Goal: Task Accomplishment & Management: Manage account settings

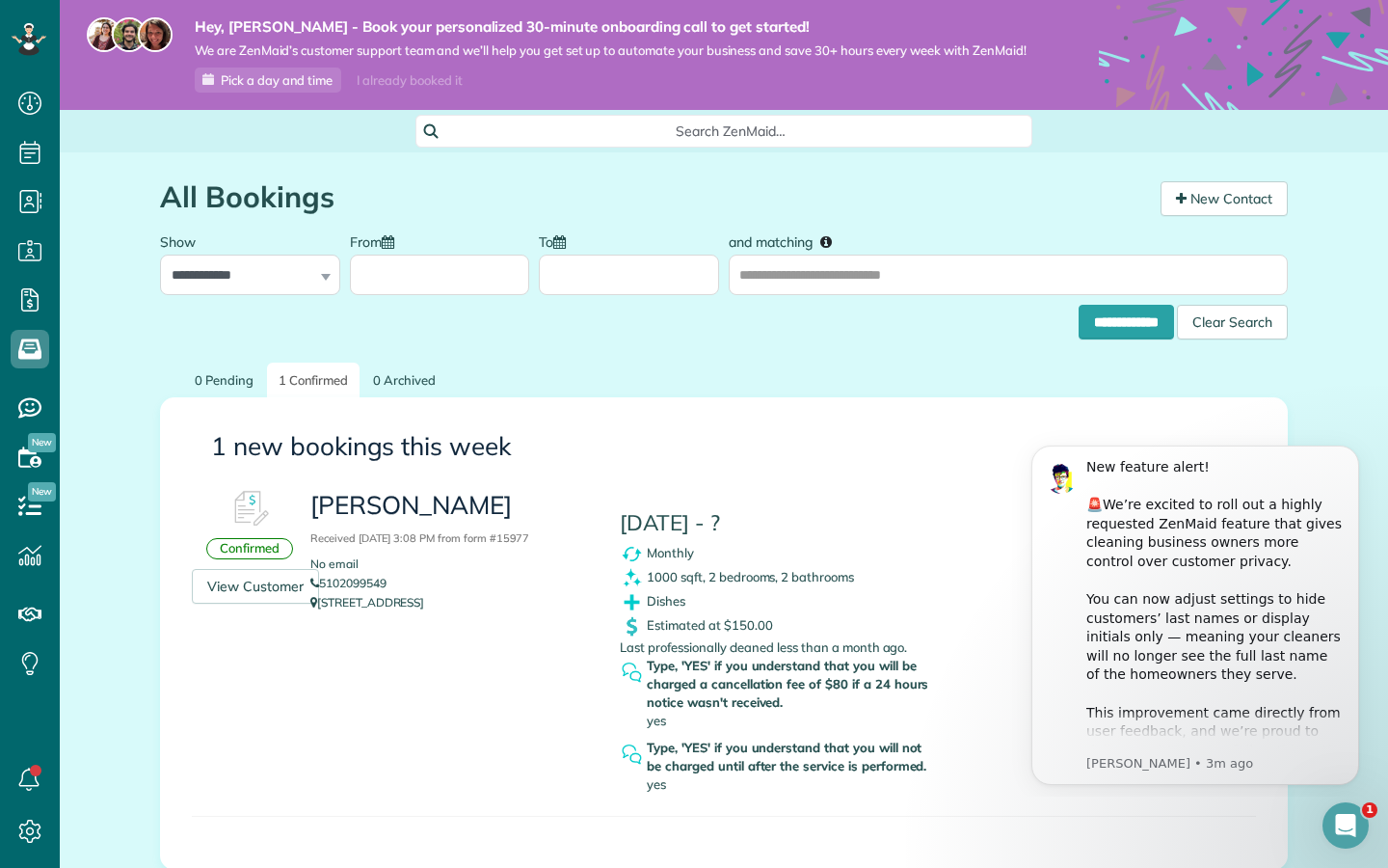
click at [1003, 508] on html "New feature alert! ​ 🚨We’re excited to roll out a highly requested ZenMaid feat…" at bounding box center [1195, 611] width 386 height 368
click at [20, 45] on icon at bounding box center [29, 40] width 35 height 33
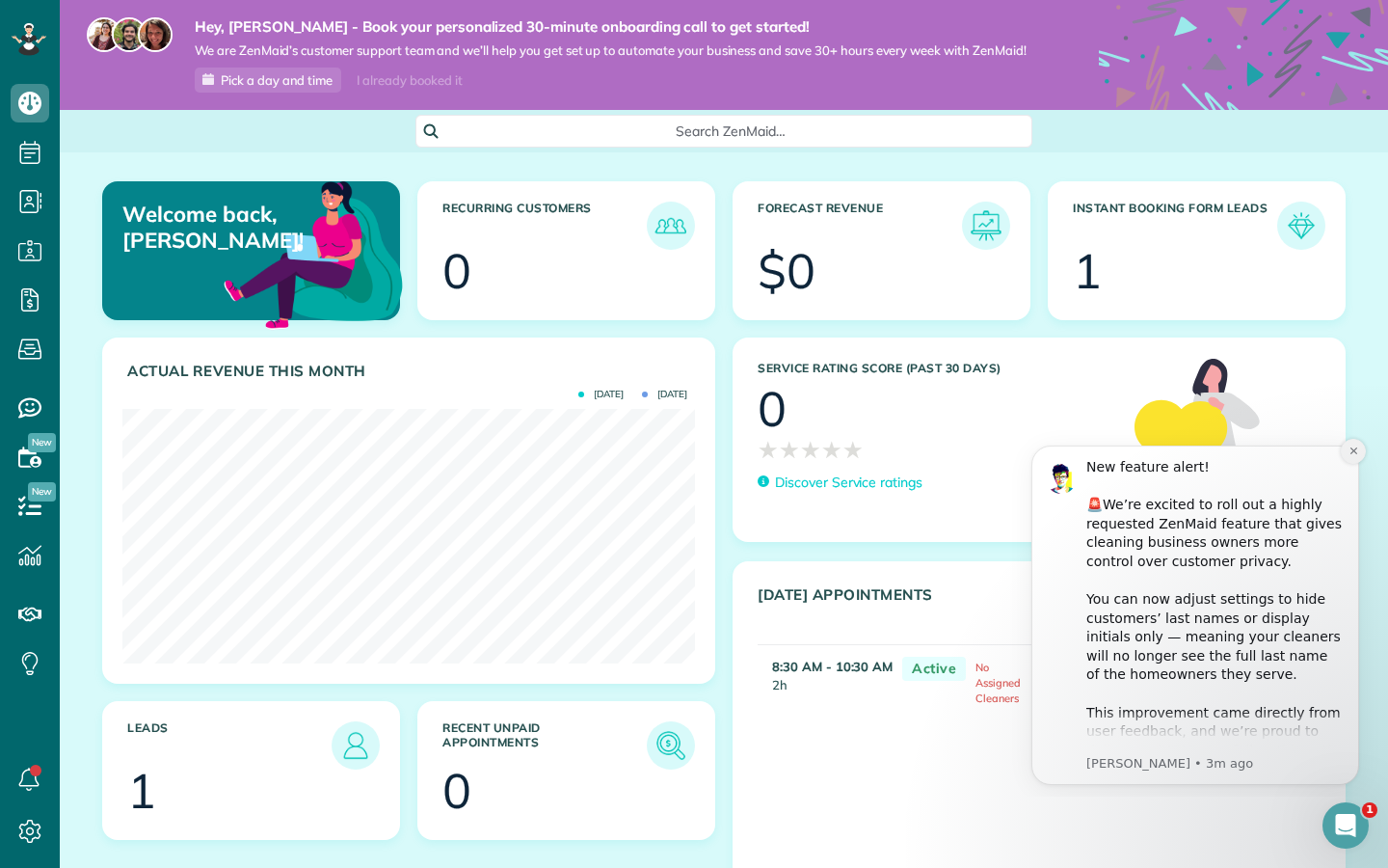
click at [1354, 453] on icon "Dismiss notification" at bounding box center [1354, 450] width 11 height 11
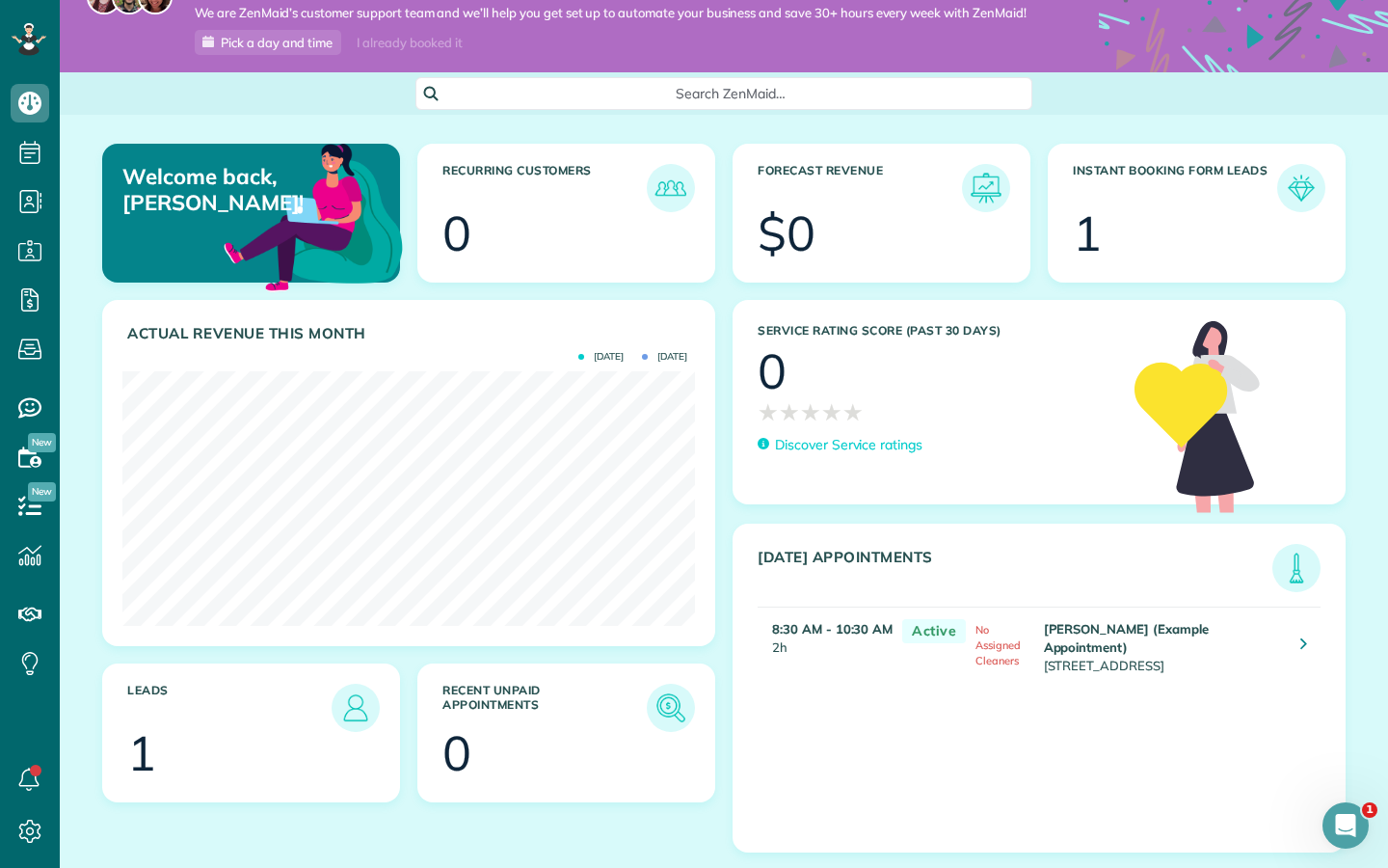
scroll to position [83, 0]
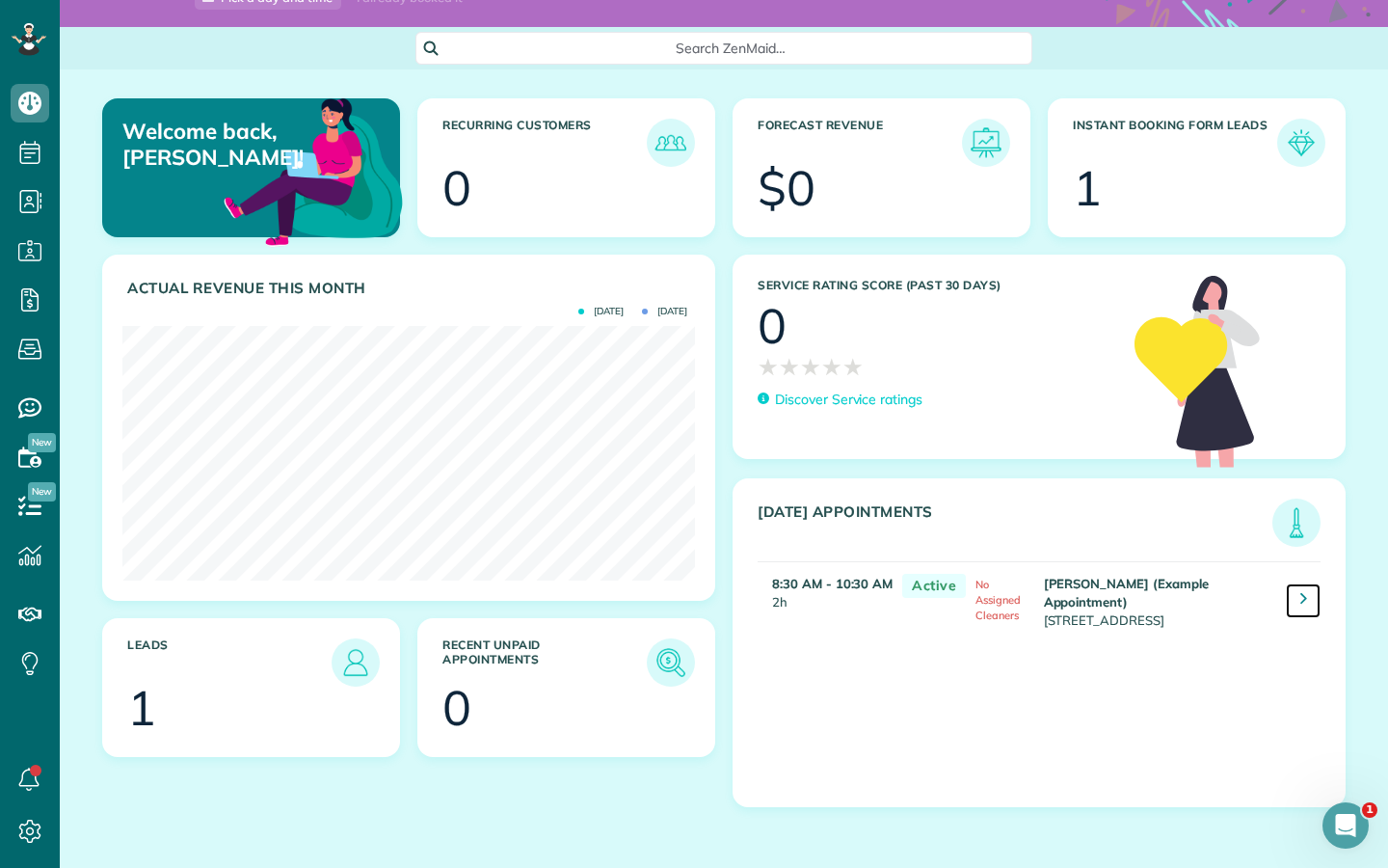
click at [1291, 603] on link at bounding box center [1303, 601] width 35 height 35
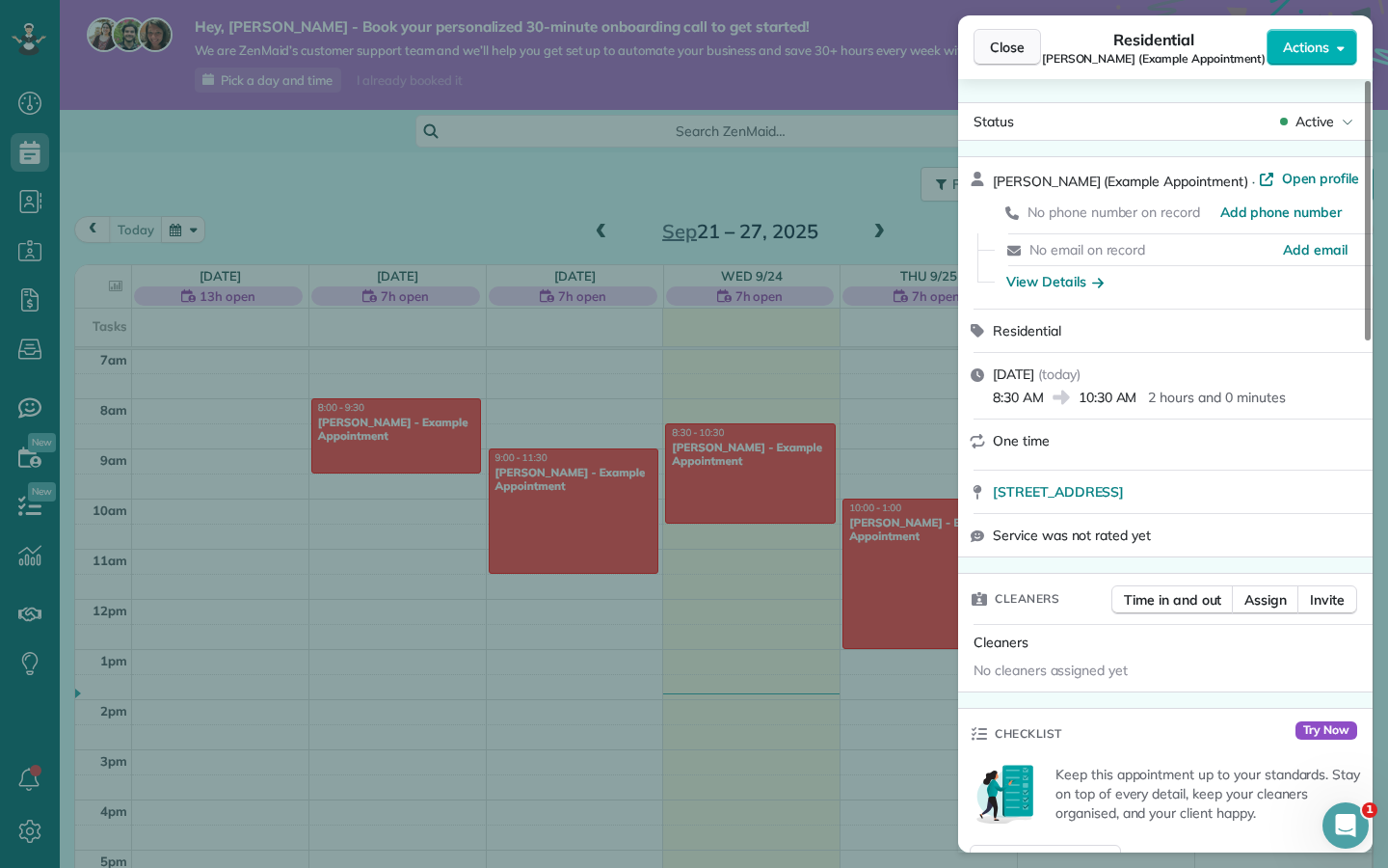
click at [1002, 40] on span "Close" at bounding box center [1008, 48] width 35 height 19
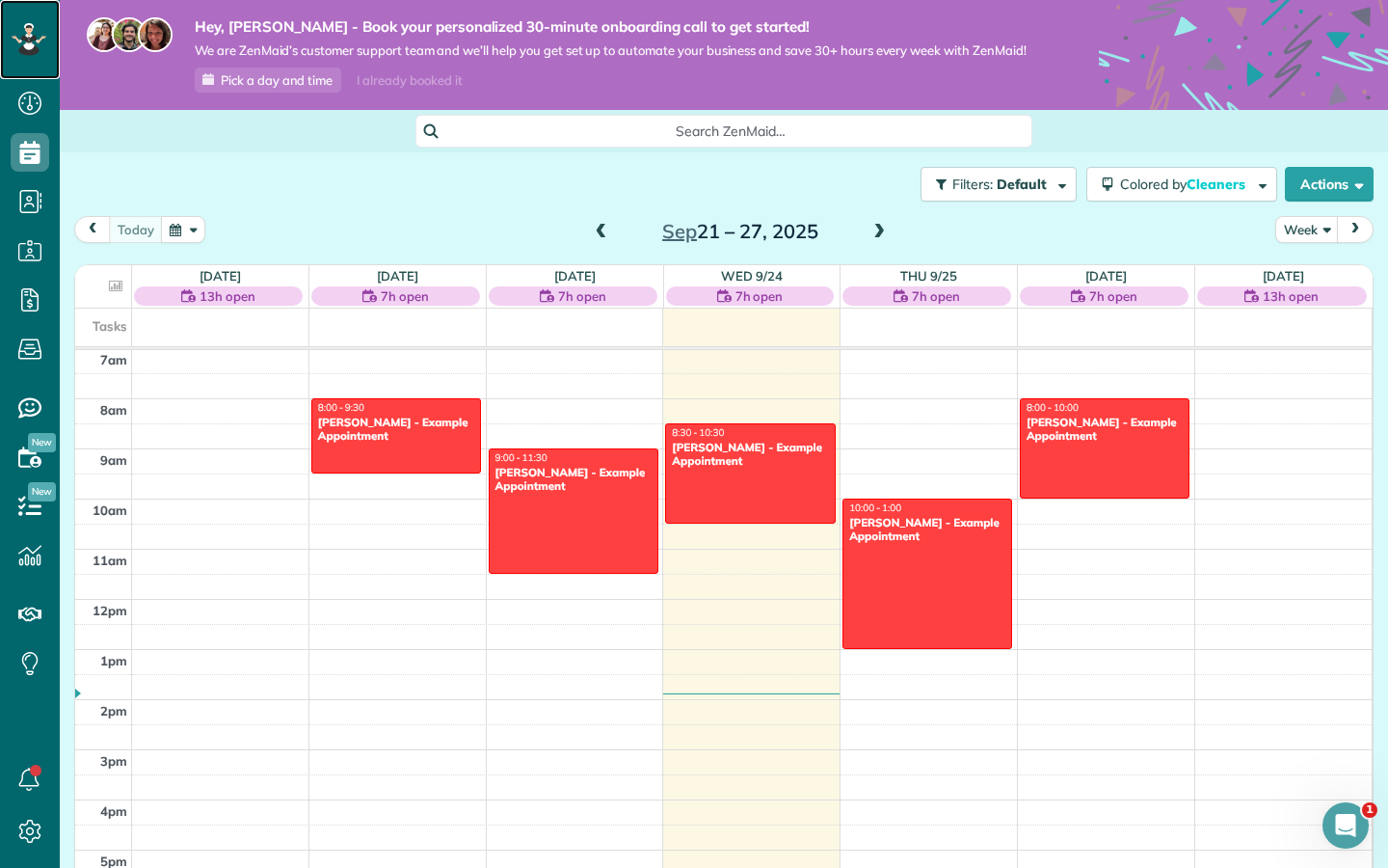
click at [30, 28] on icon at bounding box center [31, 28] width 2 height 1
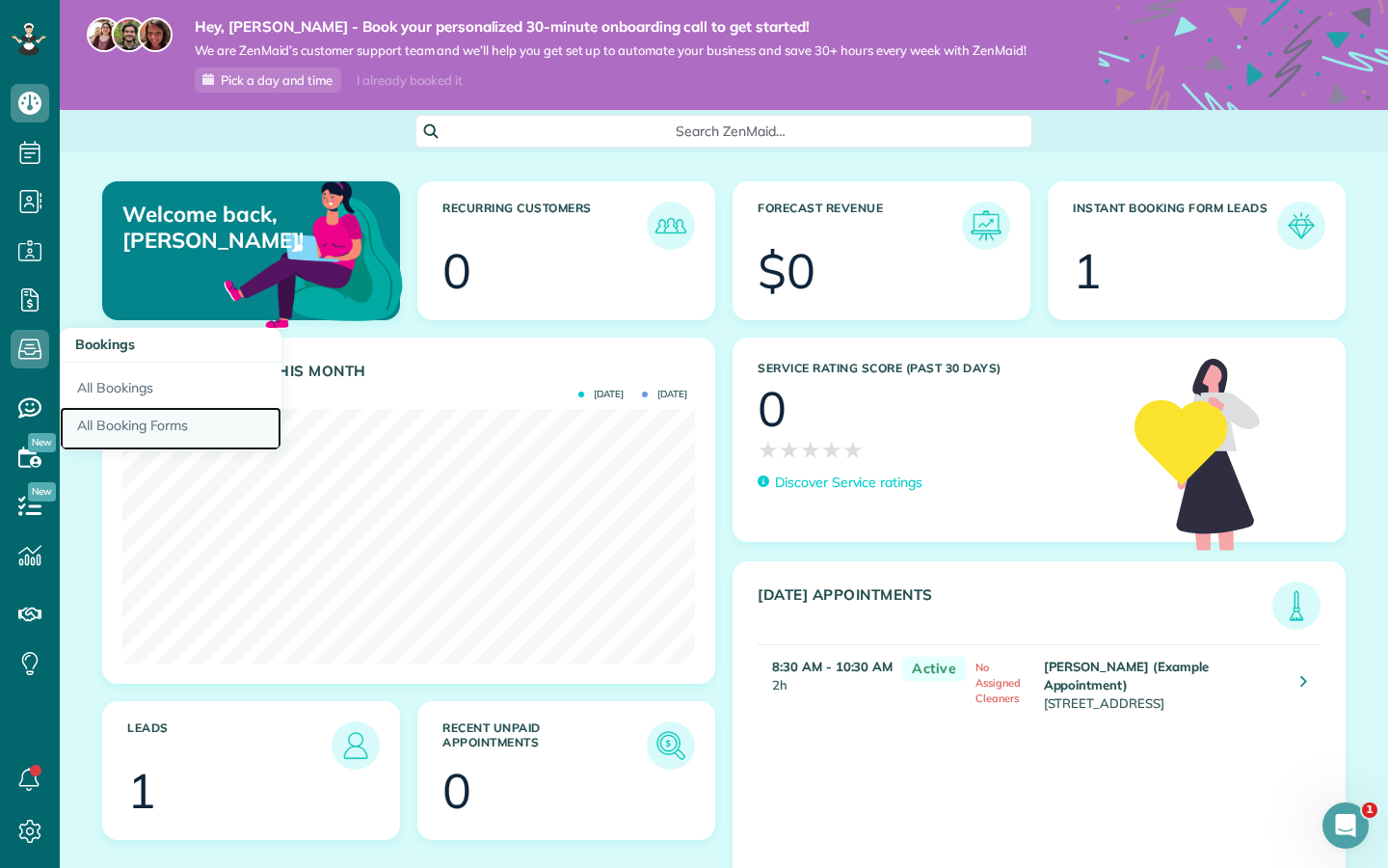
click at [116, 437] on link "All Booking Forms" at bounding box center [170, 430] width 222 height 45
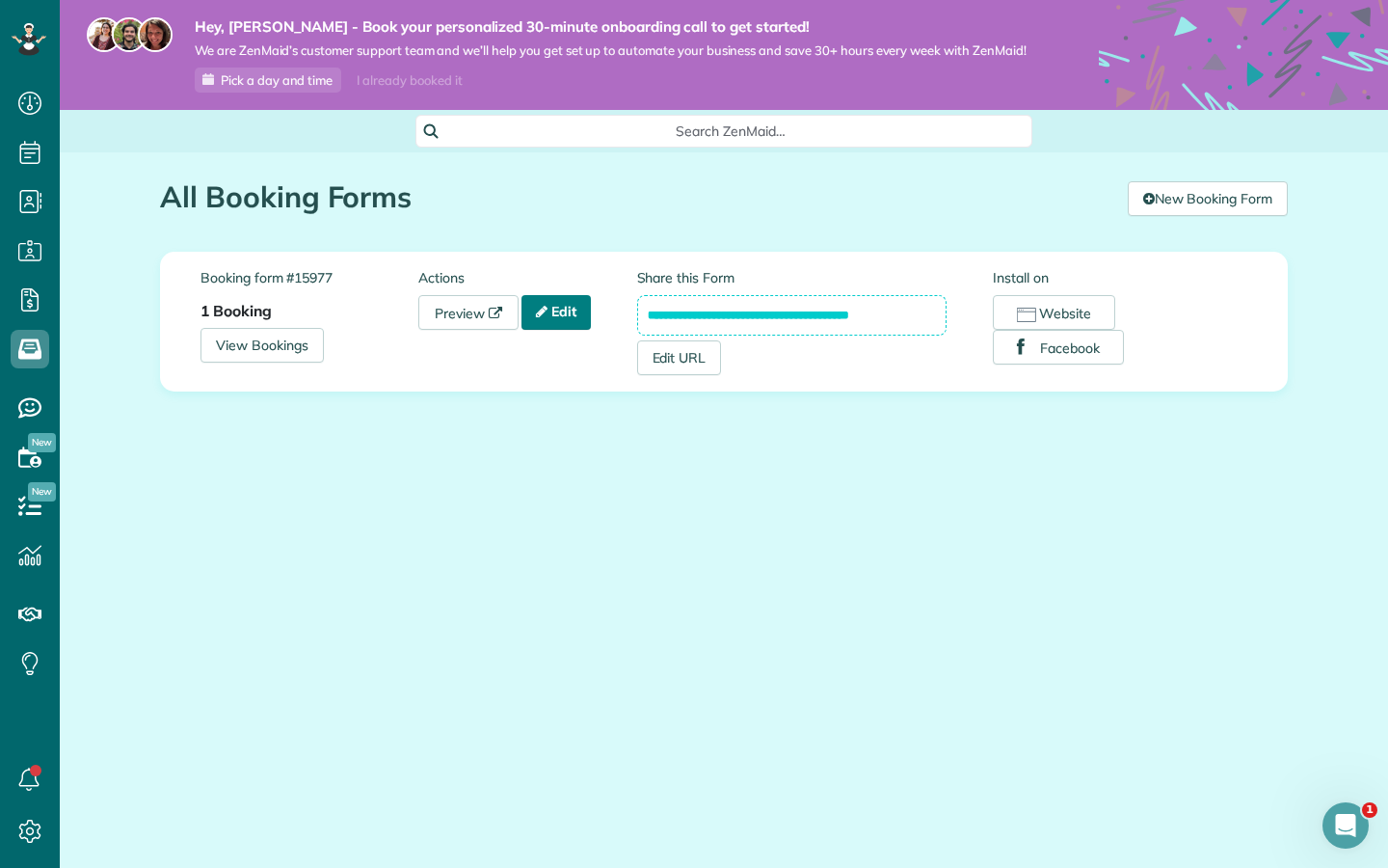
click at [573, 318] on link "Edit" at bounding box center [556, 312] width 69 height 35
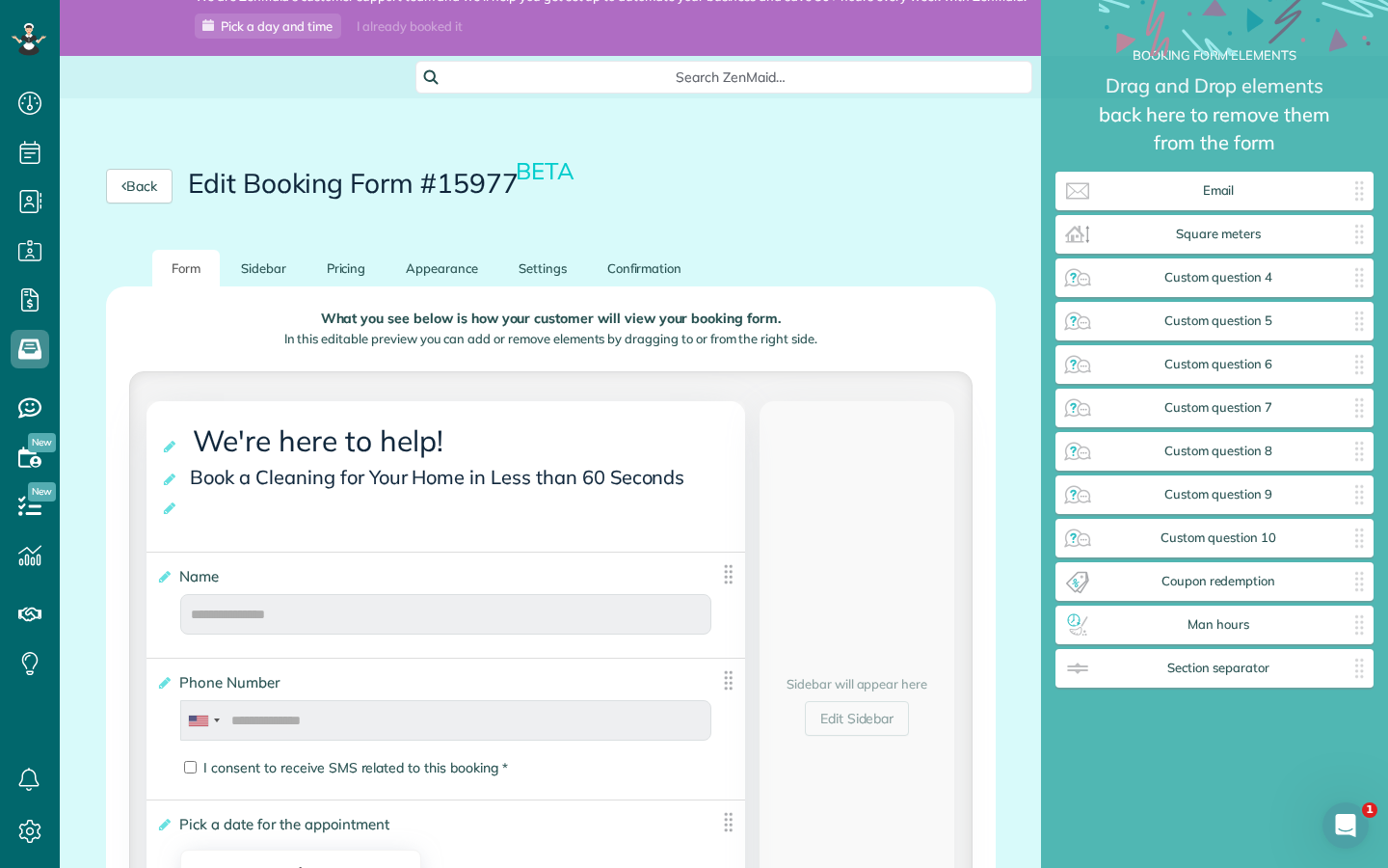
scroll to position [60, 0]
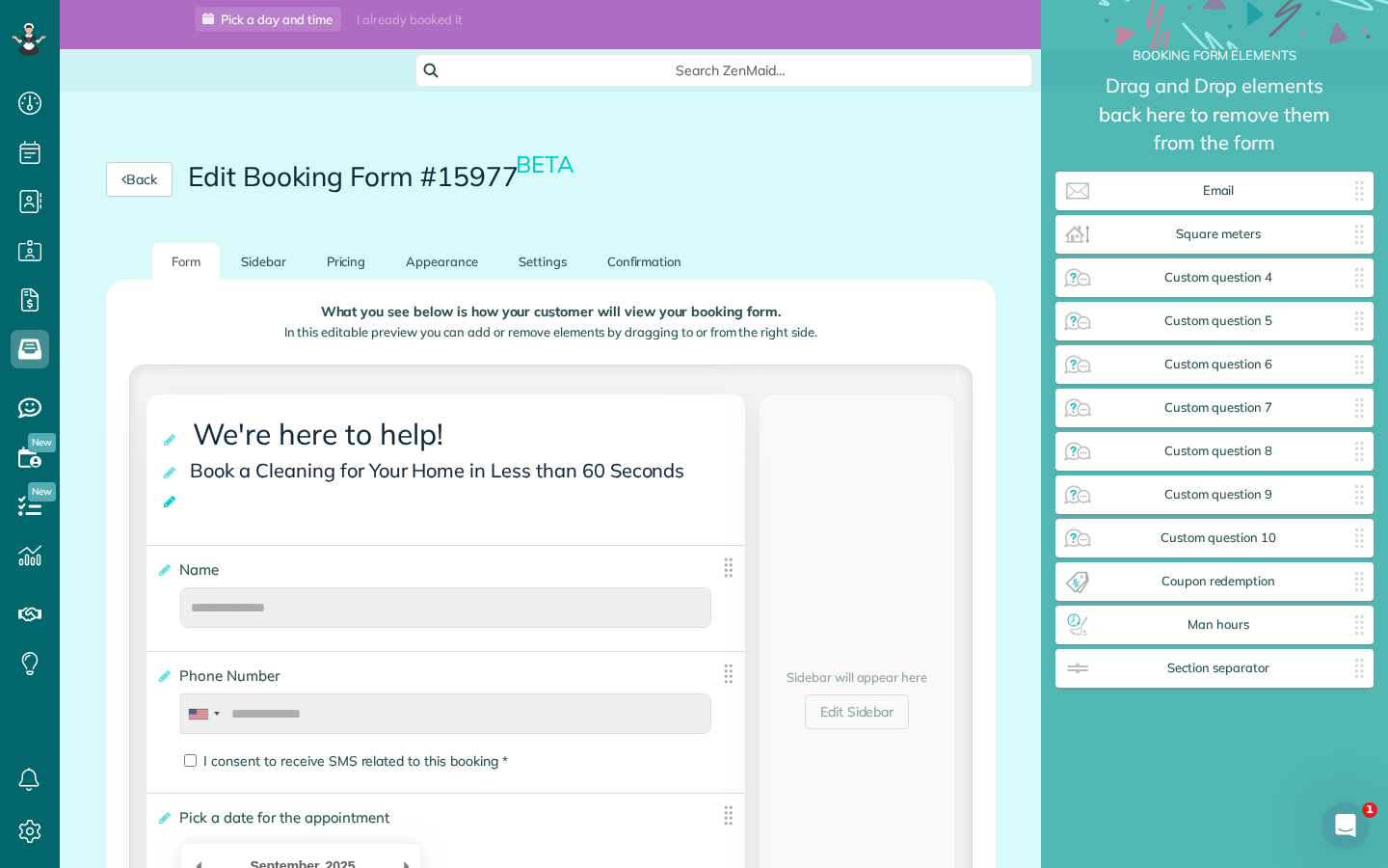
click at [168, 501] on icon at bounding box center [171, 502] width 19 height 14
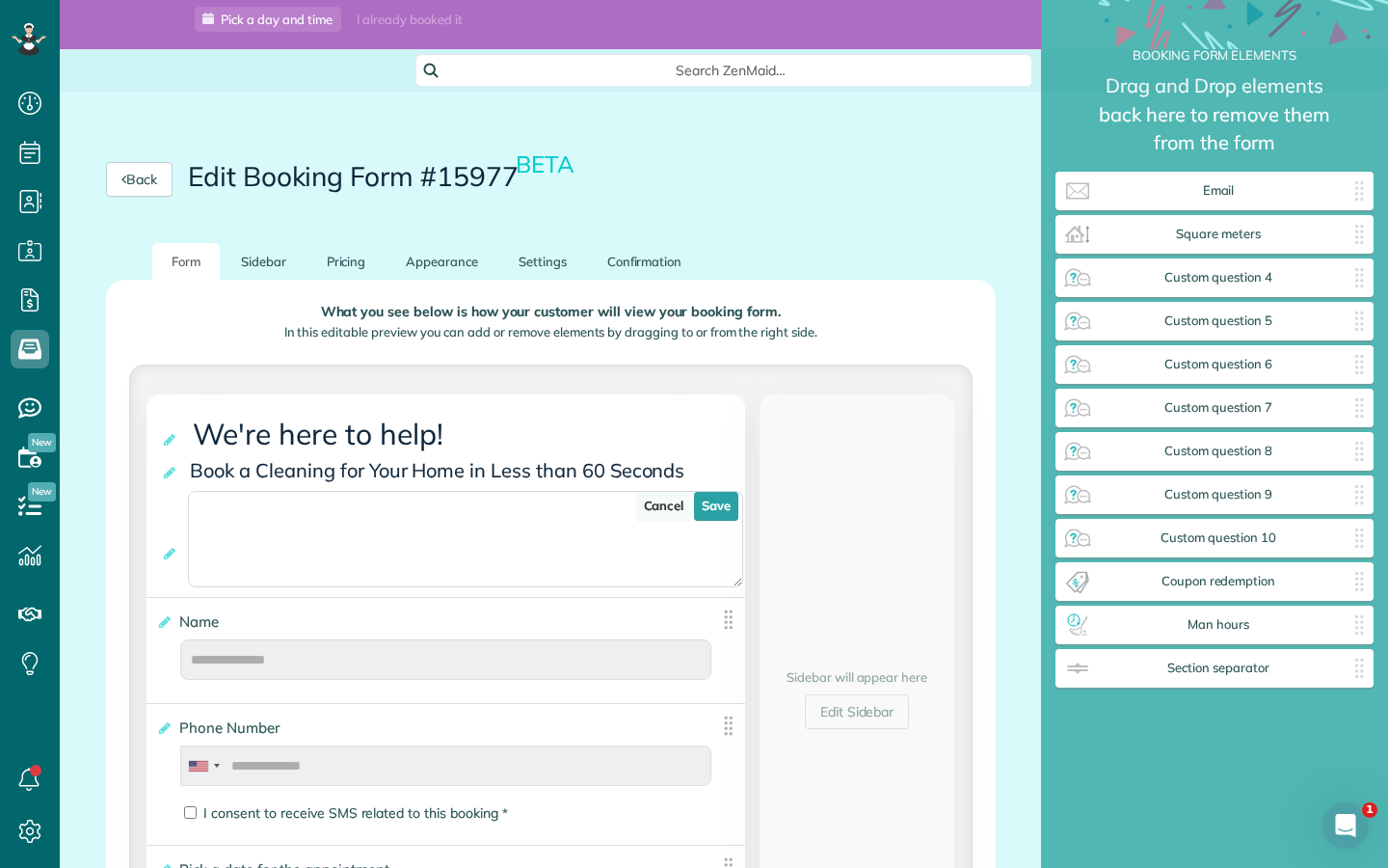
click at [651, 506] on link "Cancel" at bounding box center [665, 506] width 56 height 29
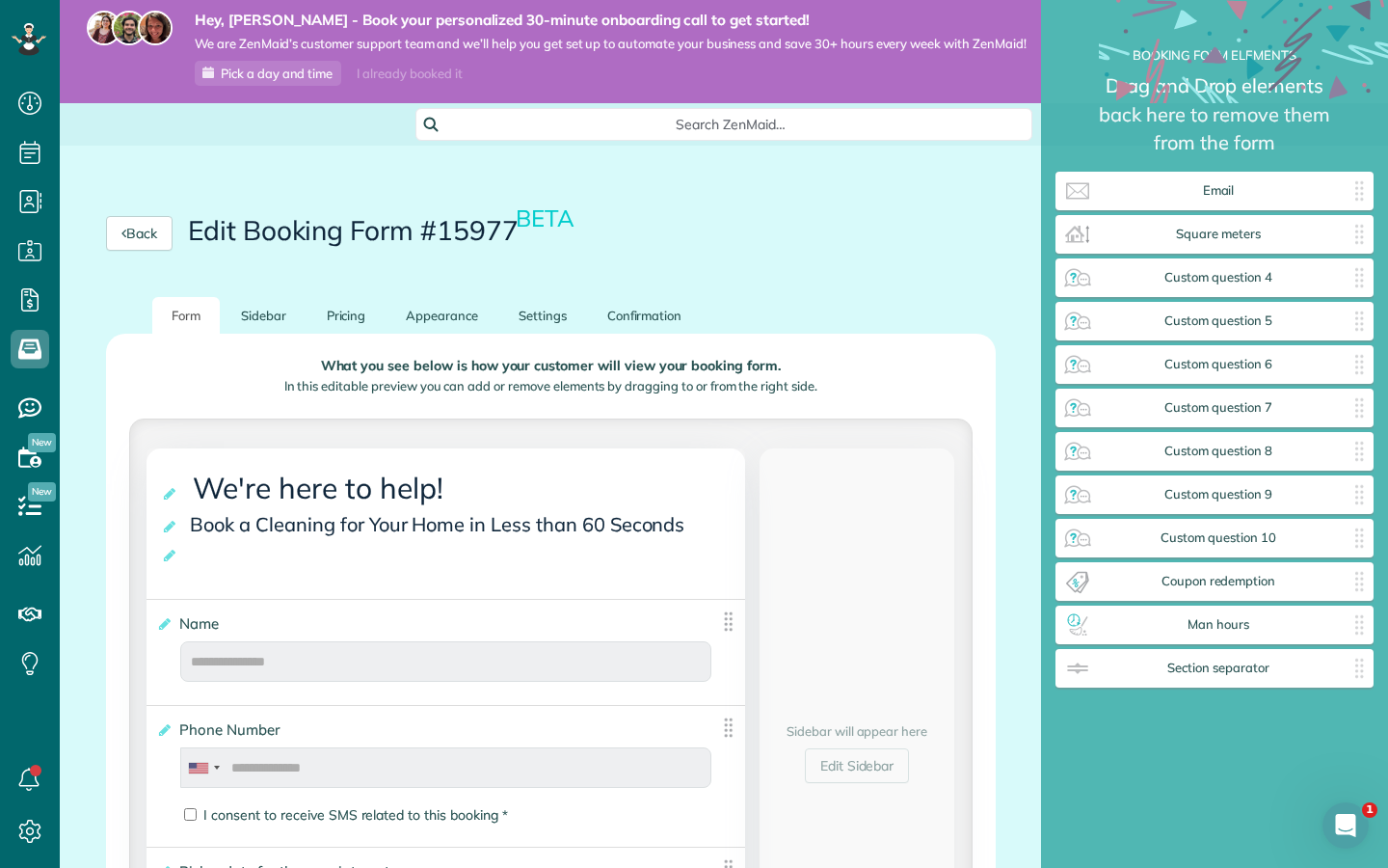
scroll to position [0, 0]
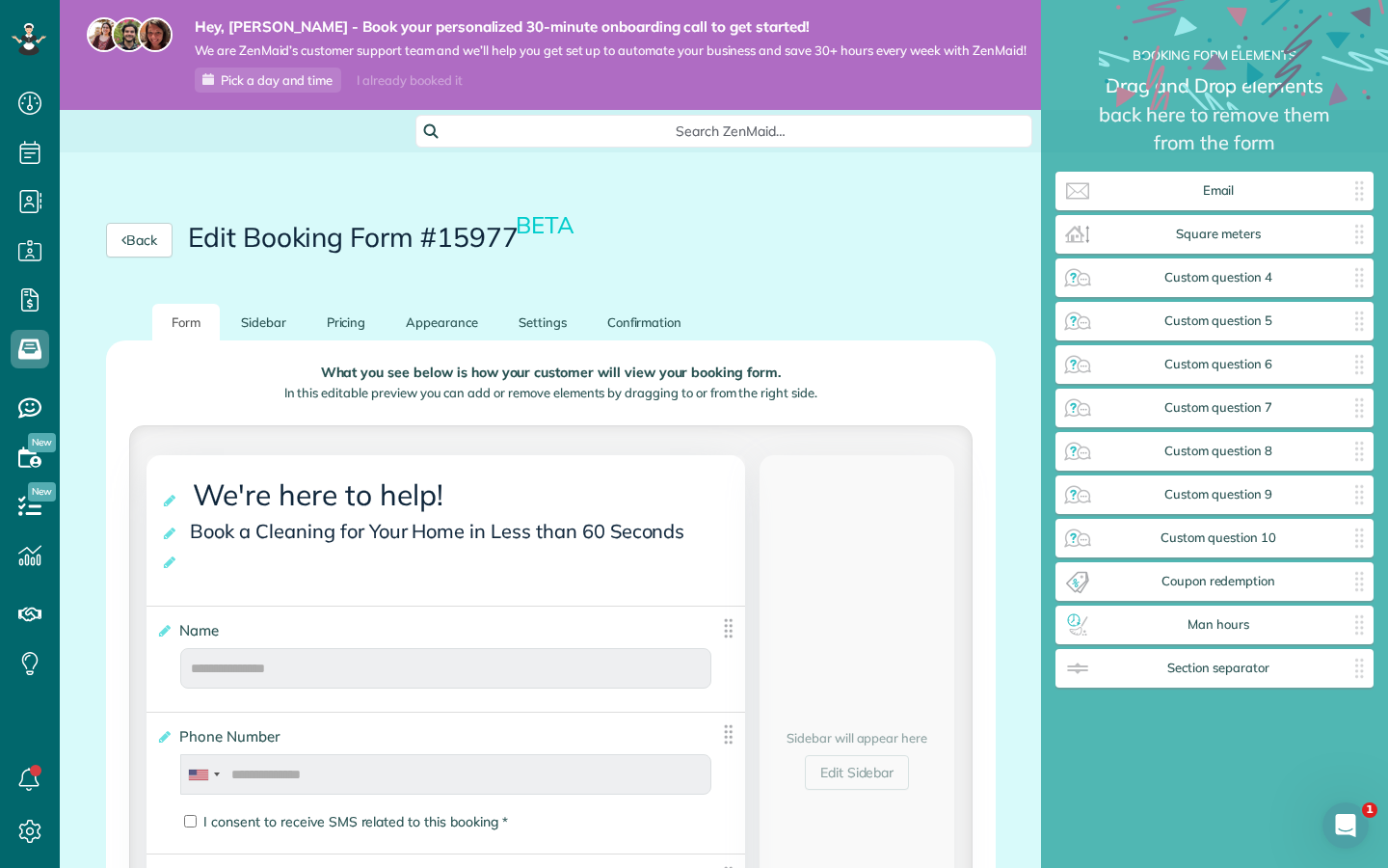
click at [364, 545] on span "Book a Cleaning for Your Home in Less than 60 Seconds" at bounding box center [440, 531] width 512 height 34
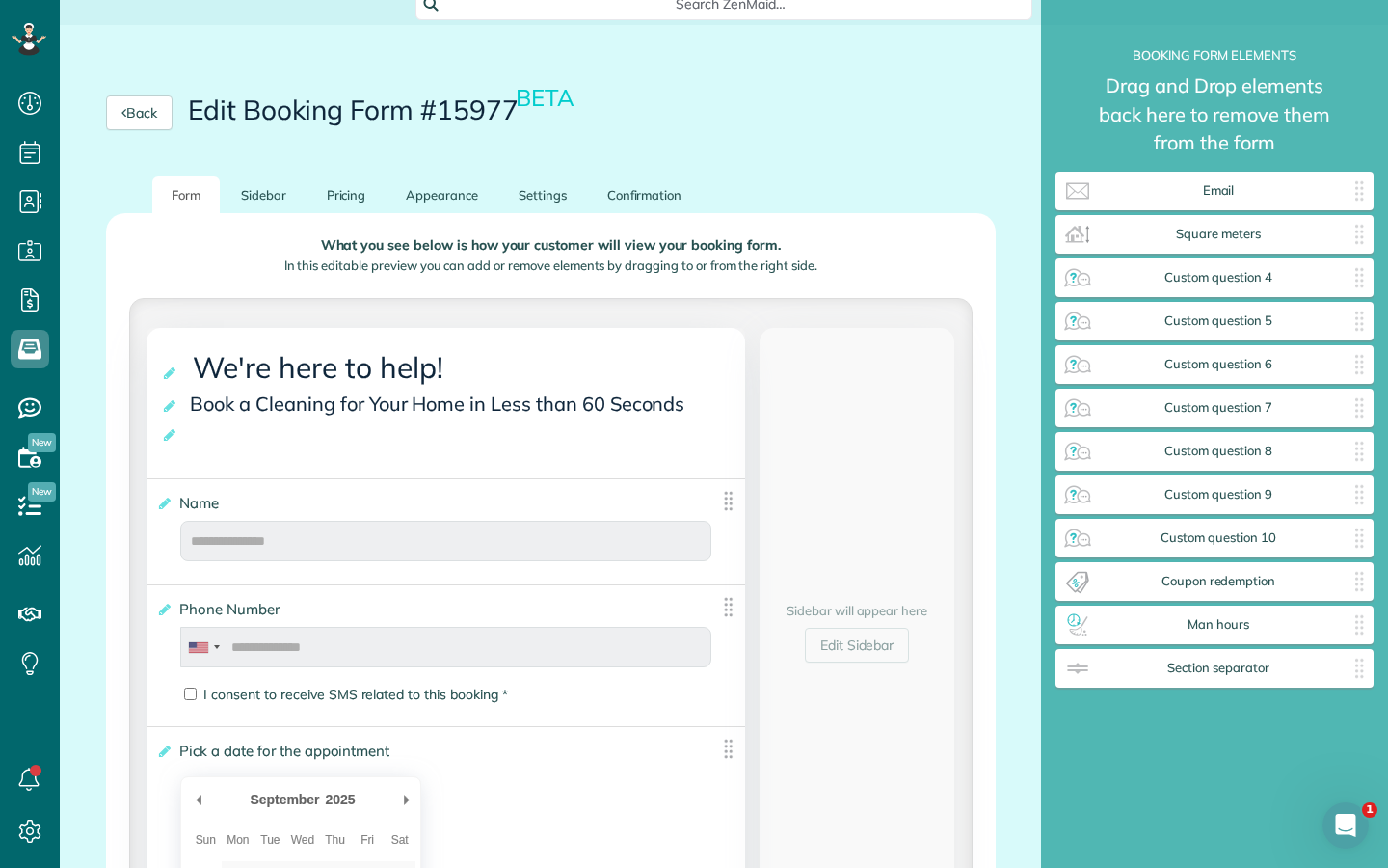
scroll to position [139, 0]
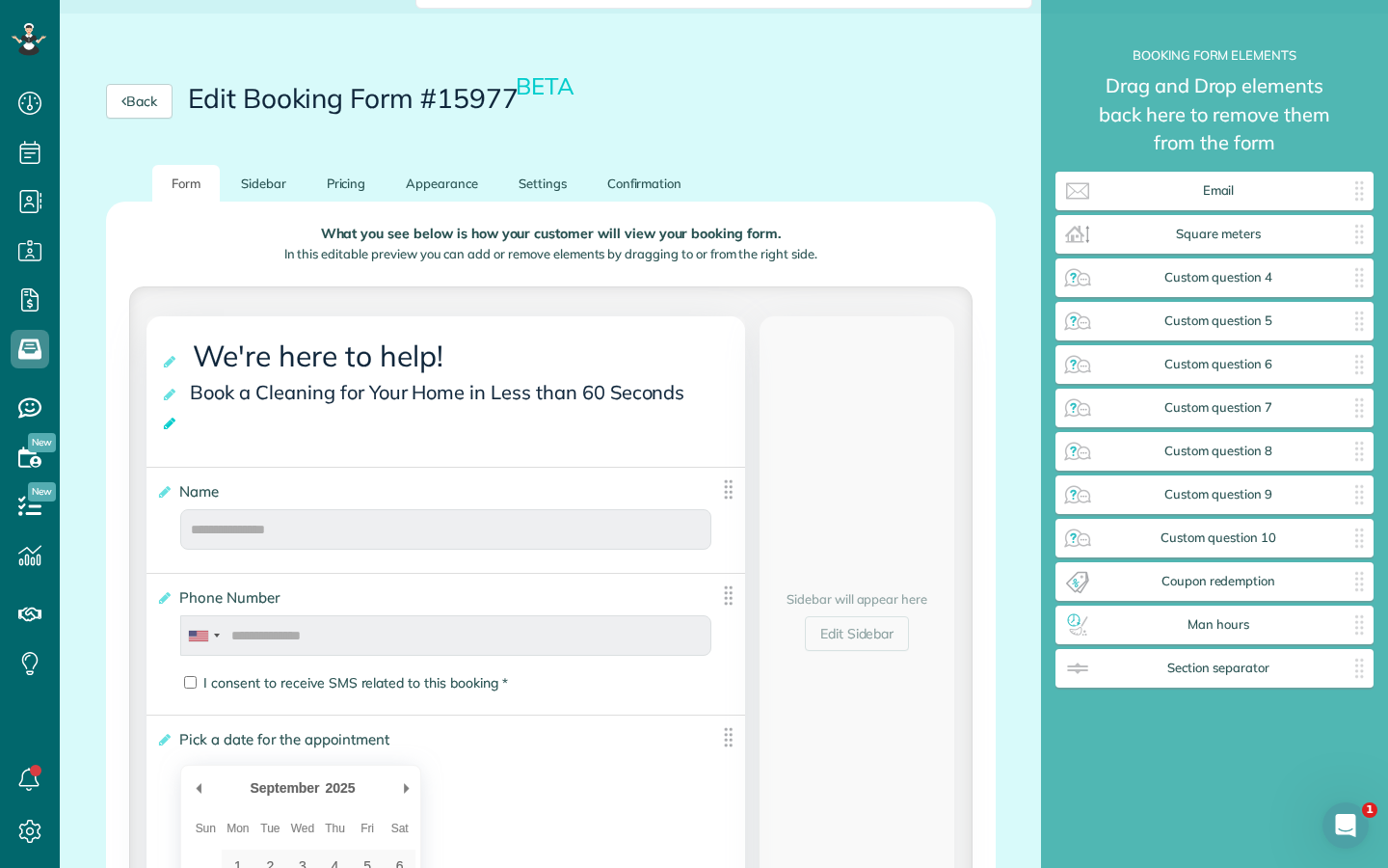
click at [165, 421] on icon at bounding box center [171, 423] width 19 height 14
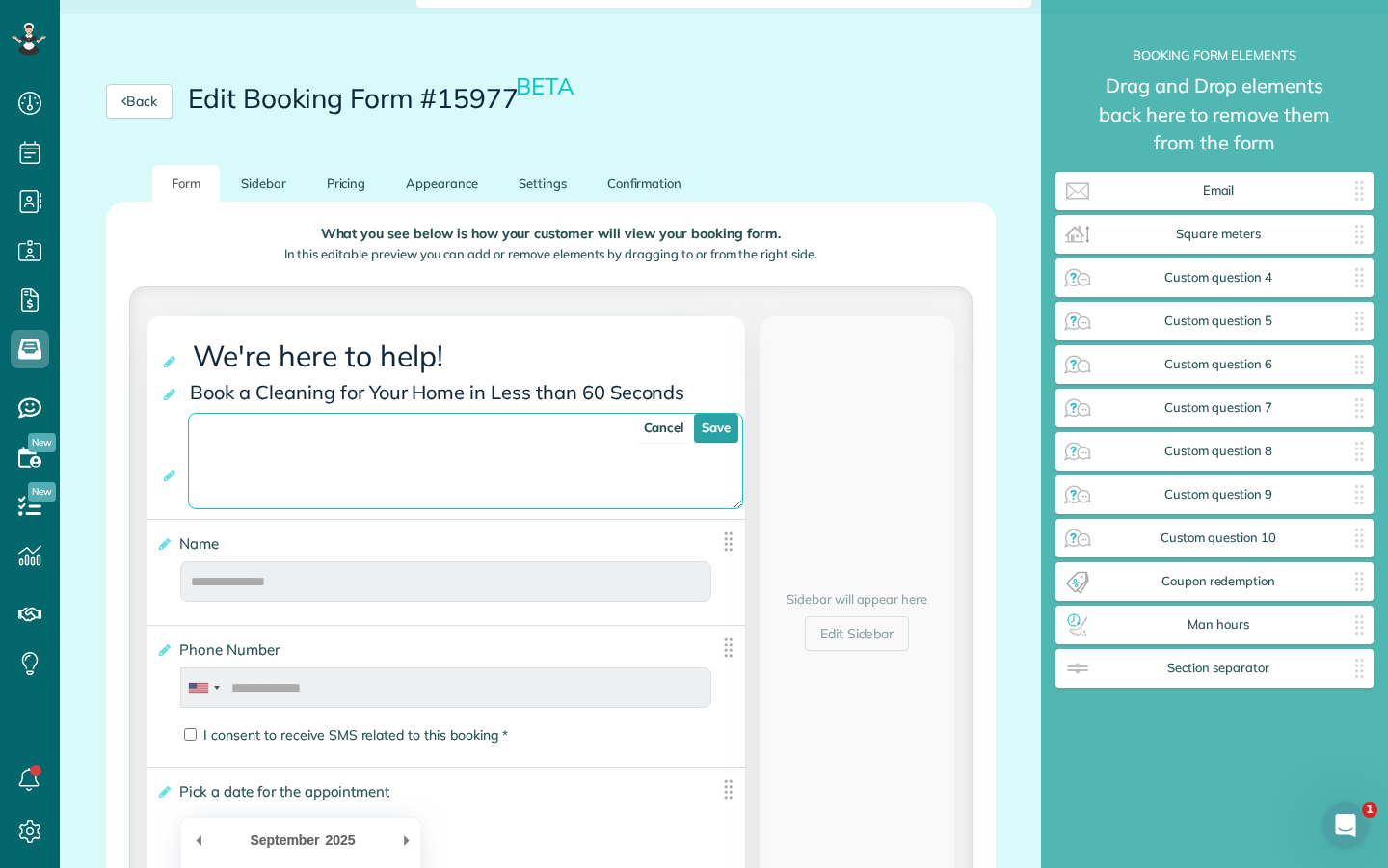
click at [303, 462] on textarea at bounding box center [465, 460] width 555 height 96
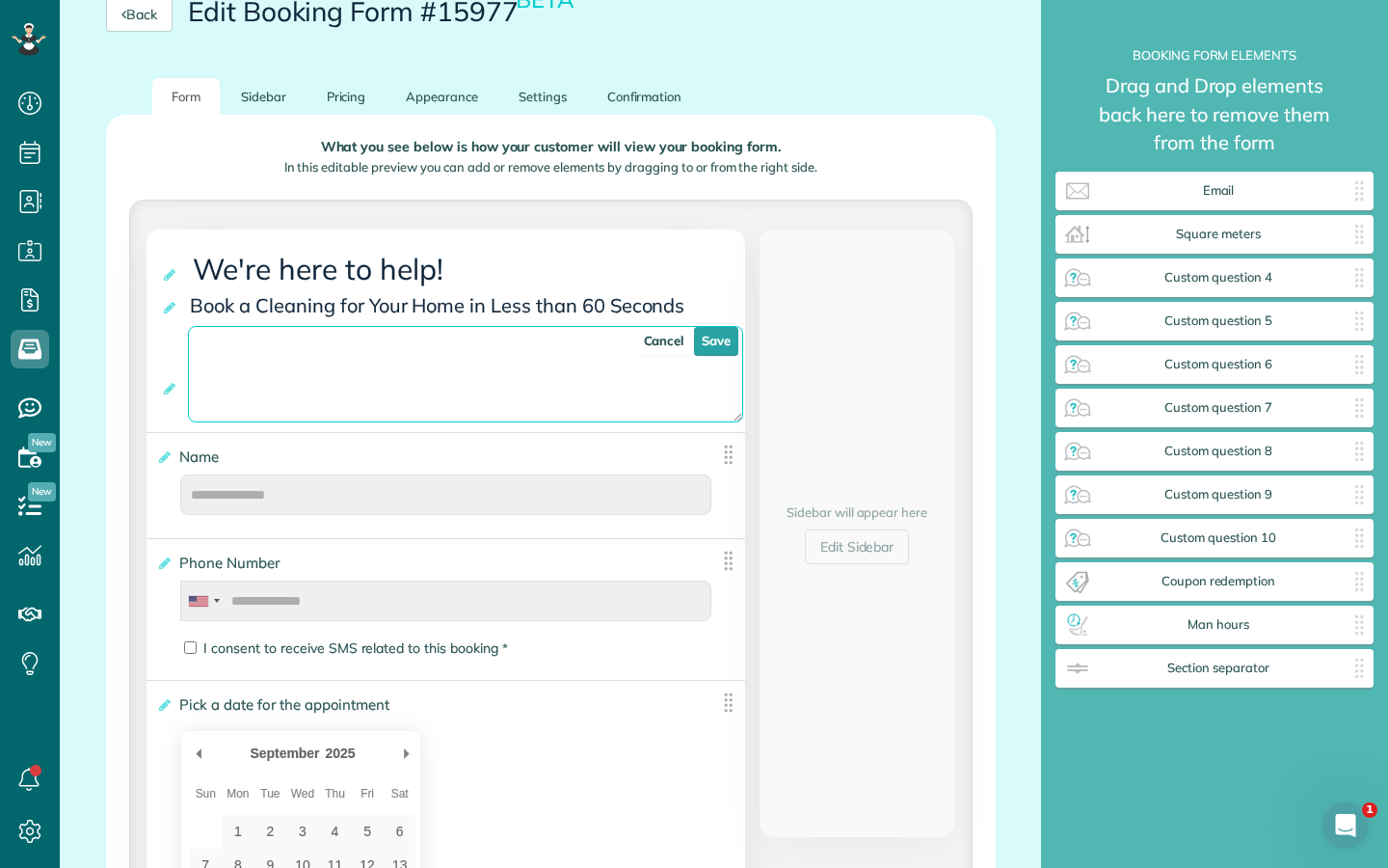
scroll to position [282, 0]
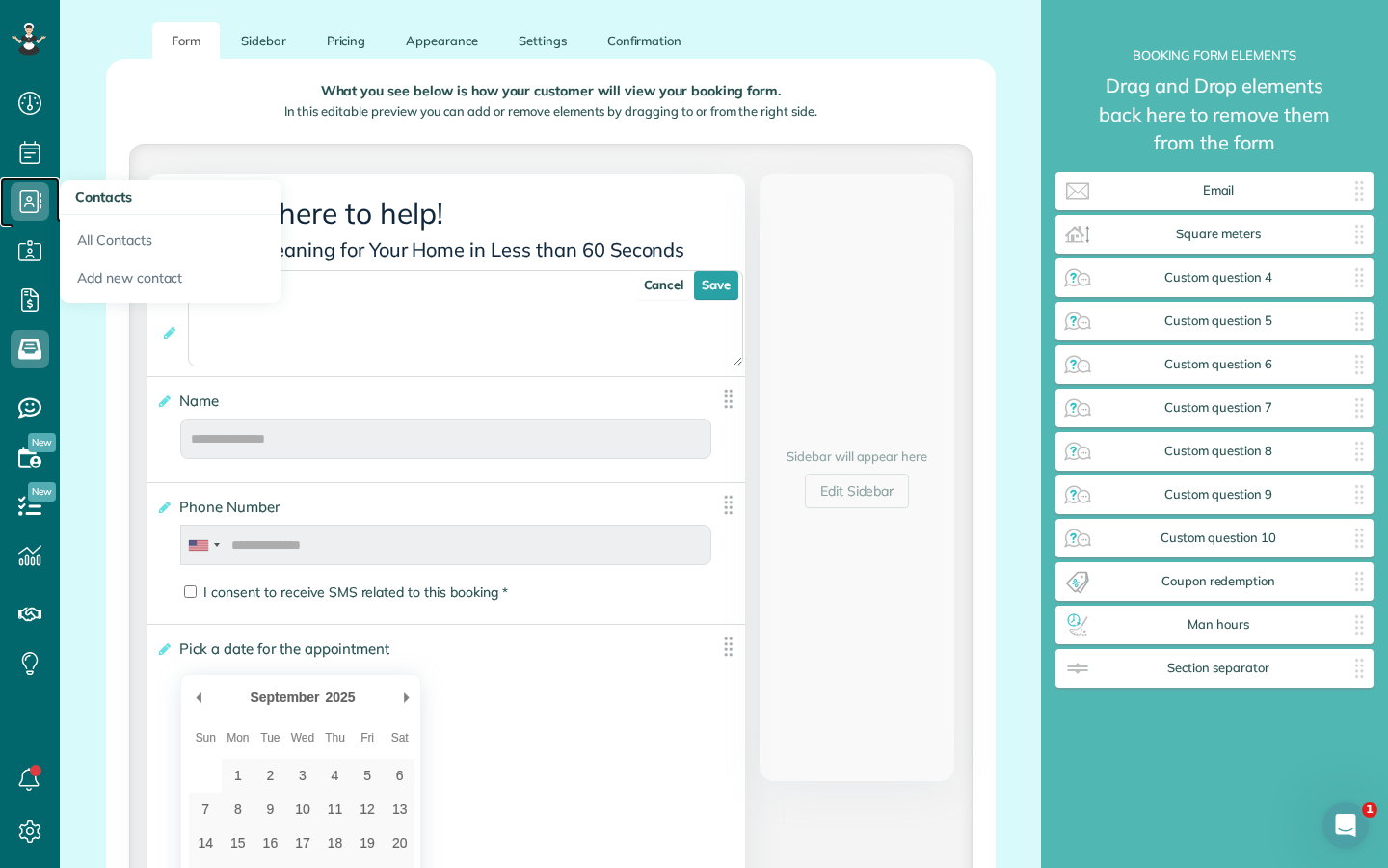
click at [28, 195] on use at bounding box center [31, 201] width 22 height 23
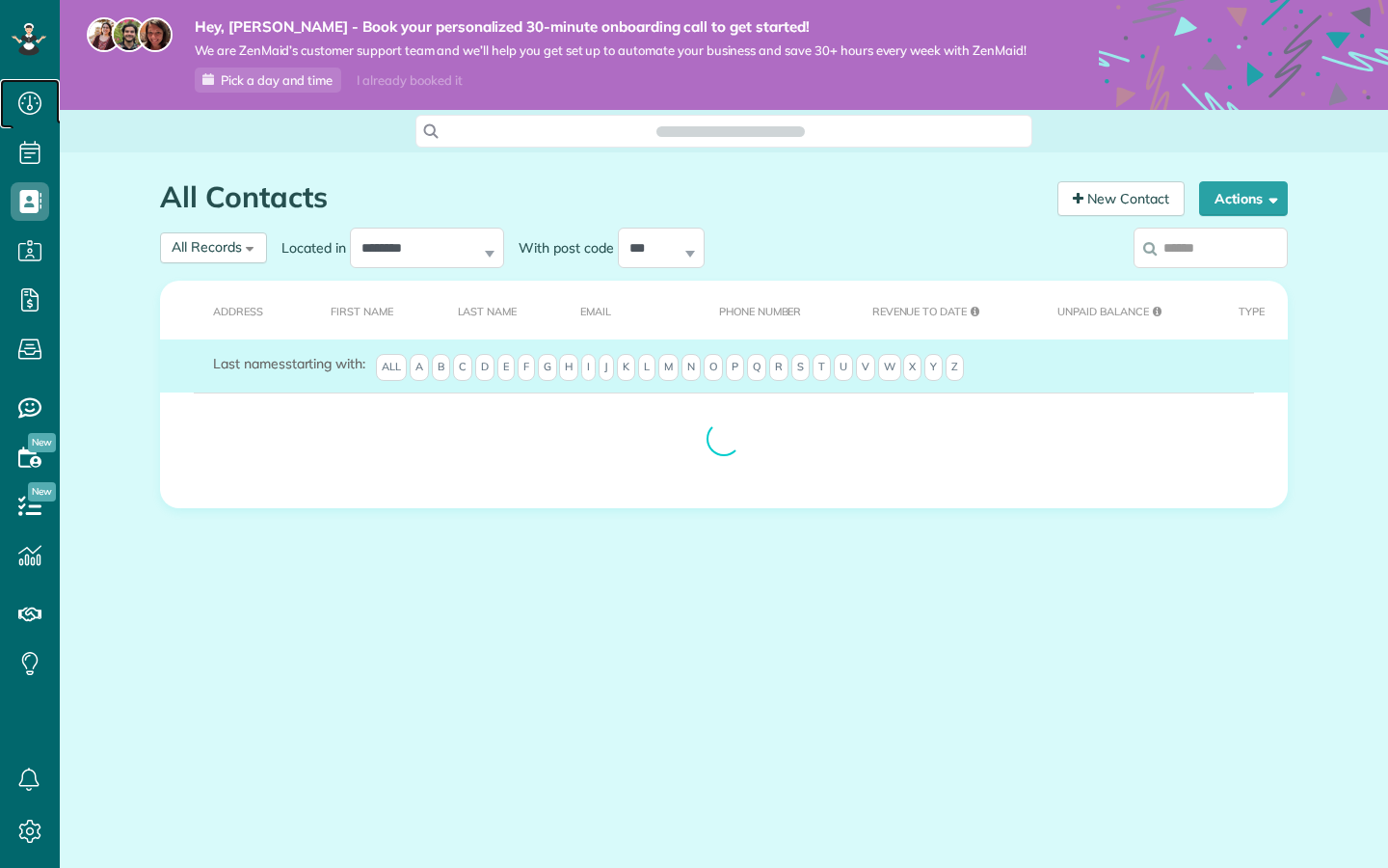
click at [36, 100] on icon at bounding box center [30, 103] width 39 height 39
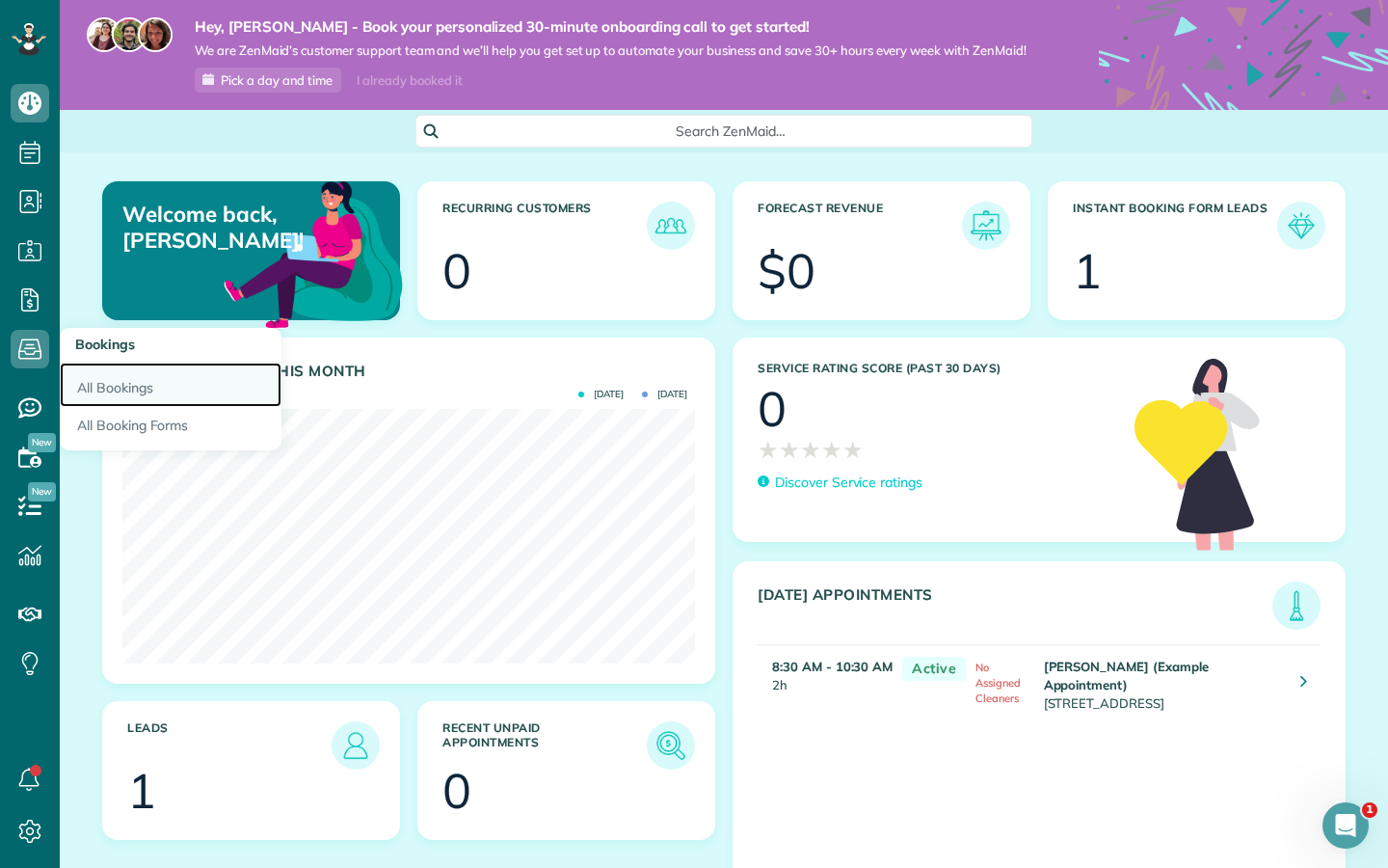
click at [109, 390] on link "All Bookings" at bounding box center [170, 385] width 222 height 45
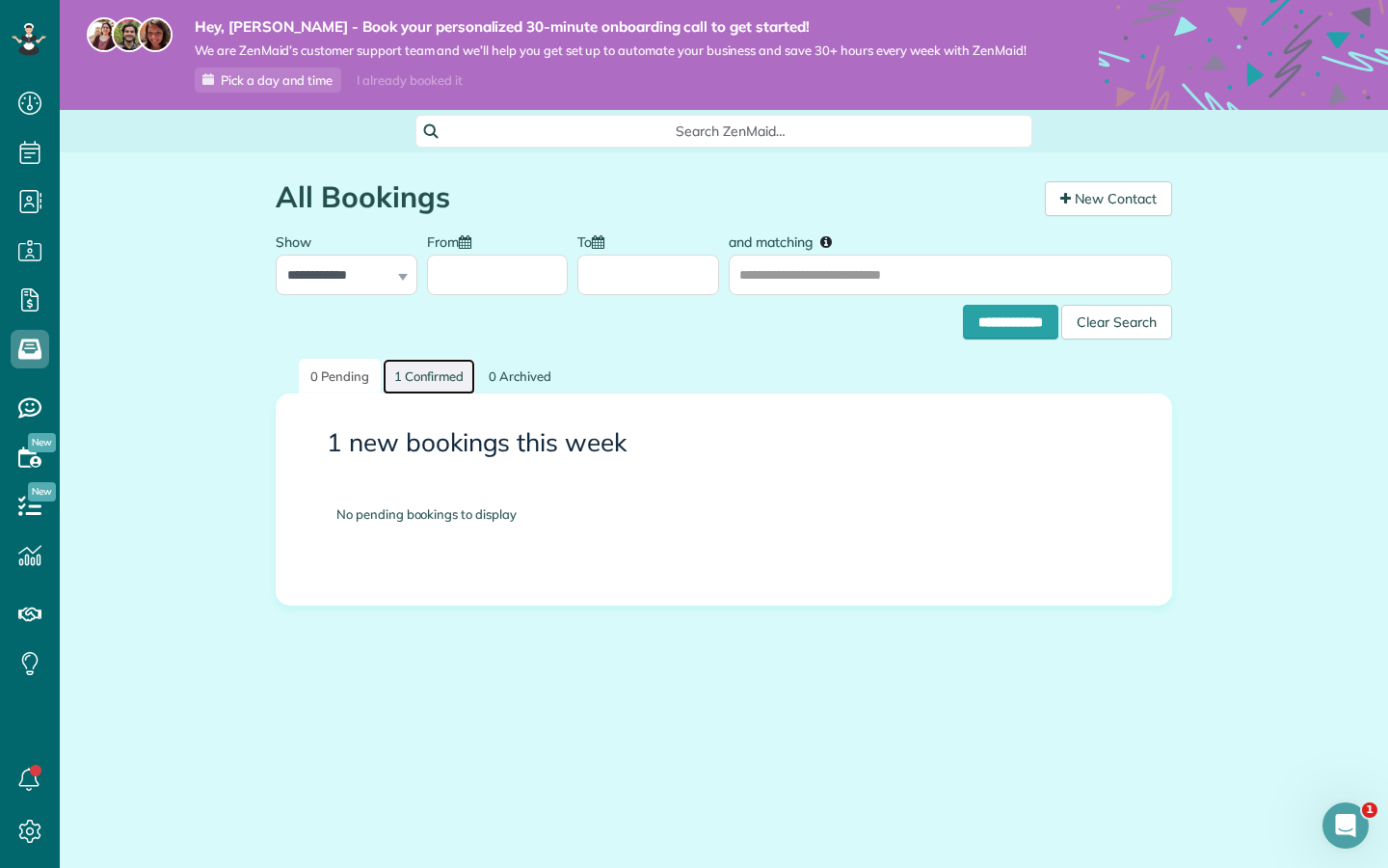
click at [430, 375] on link "1 Confirmed" at bounding box center [430, 376] width 93 height 36
